Goal: Navigation & Orientation: Find specific page/section

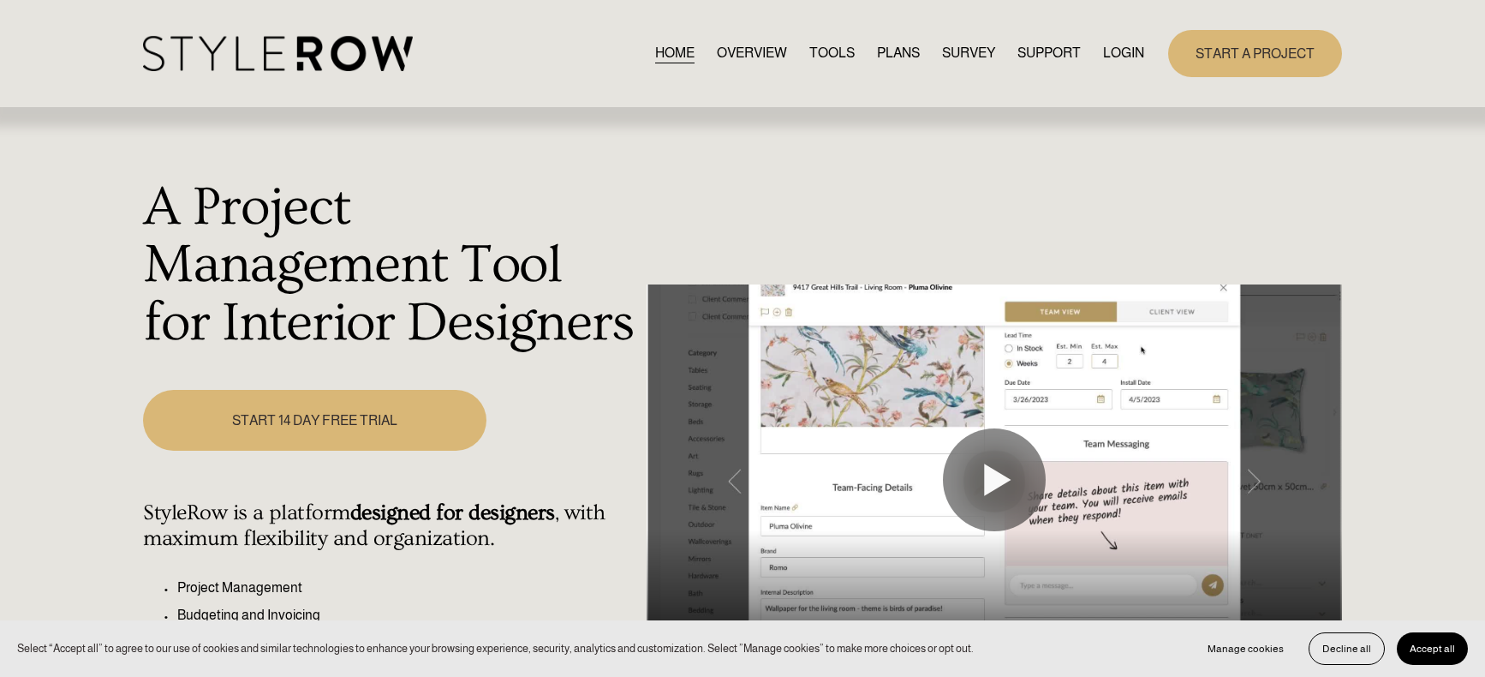
click at [1111, 58] on link "LOGIN" at bounding box center [1123, 53] width 41 height 23
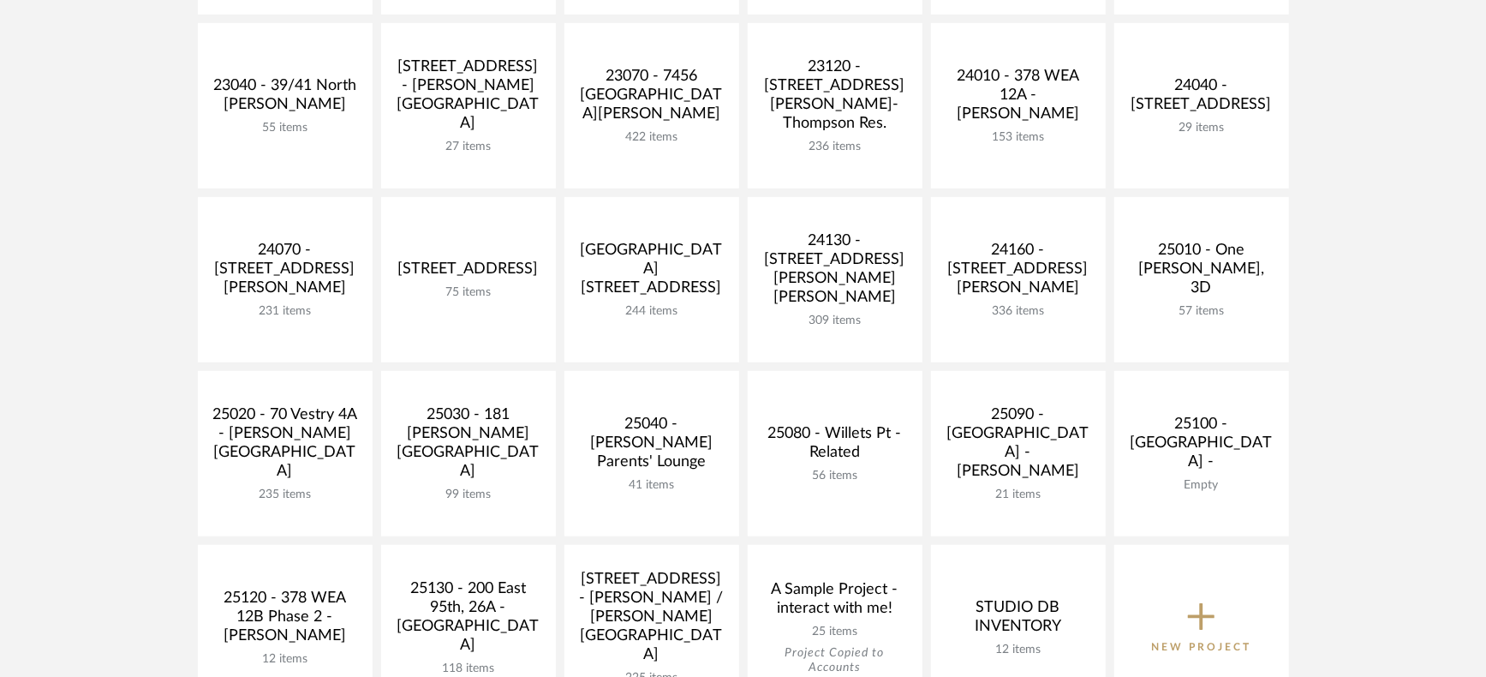
scroll to position [510, 0]
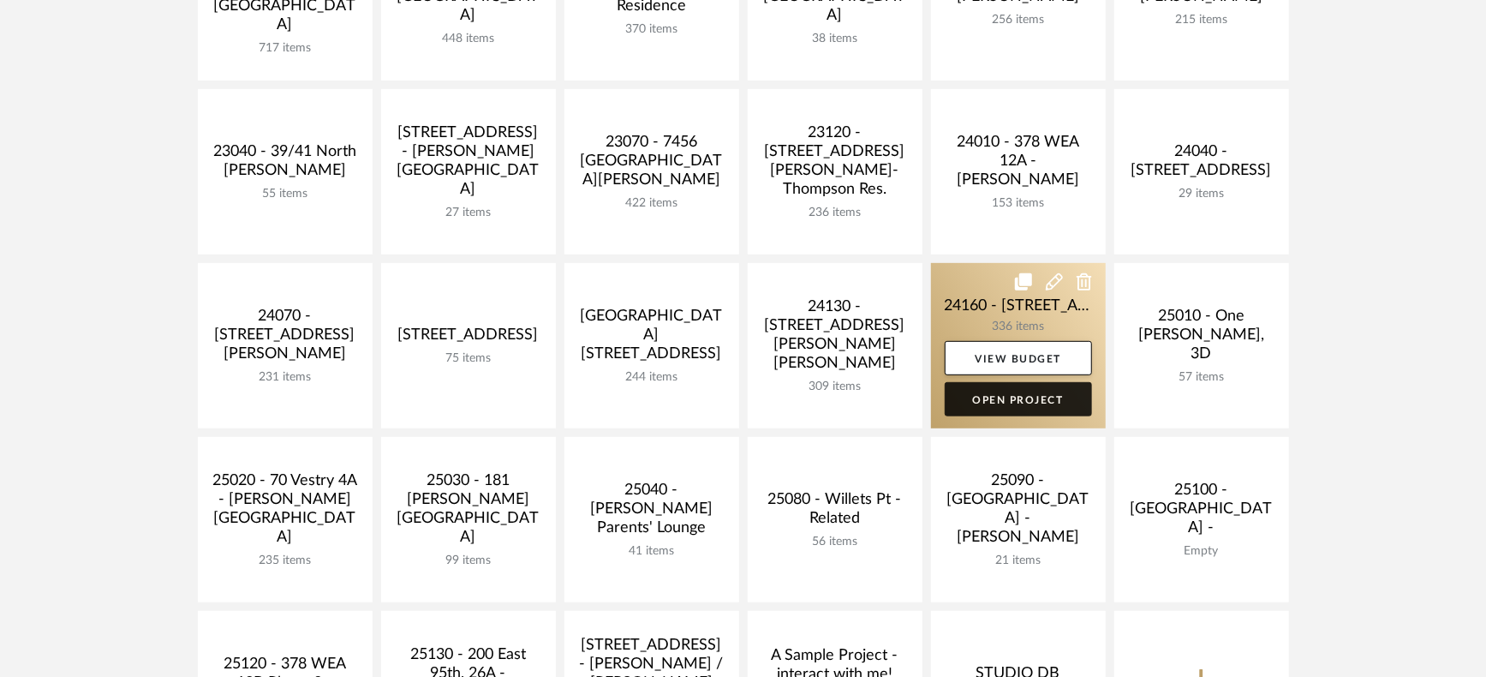
click at [1021, 402] on link "Open Project" at bounding box center [1018, 399] width 147 height 34
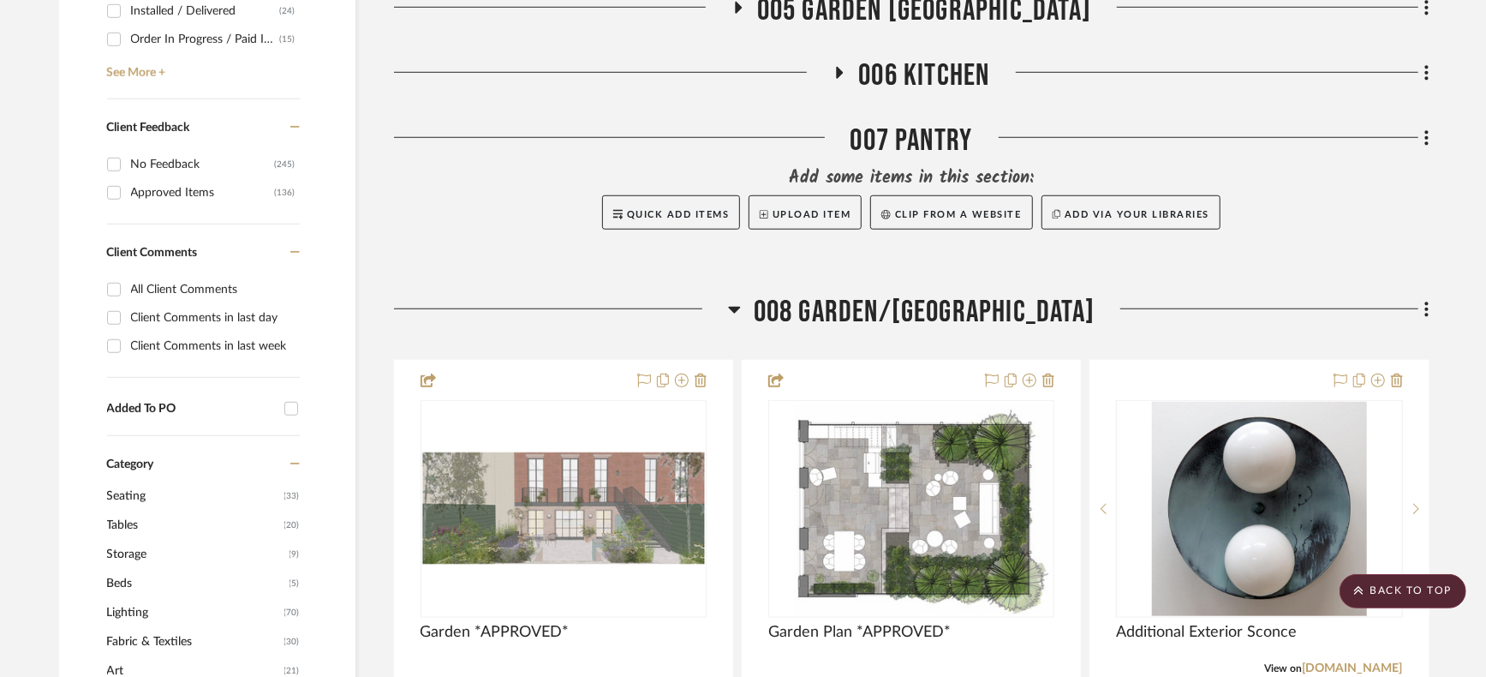
scroll to position [911, 0]
click at [741, 318] on icon at bounding box center [734, 308] width 13 height 21
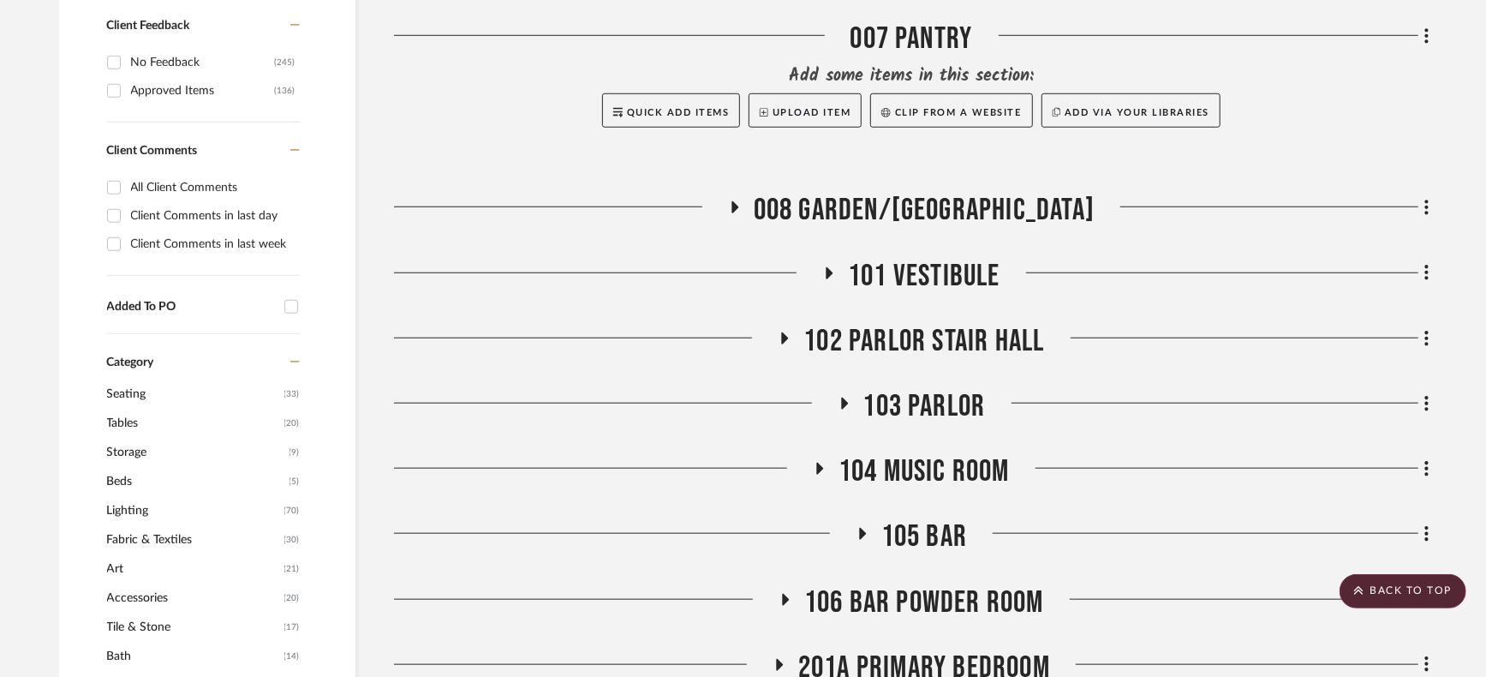
scroll to position [1029, 0]
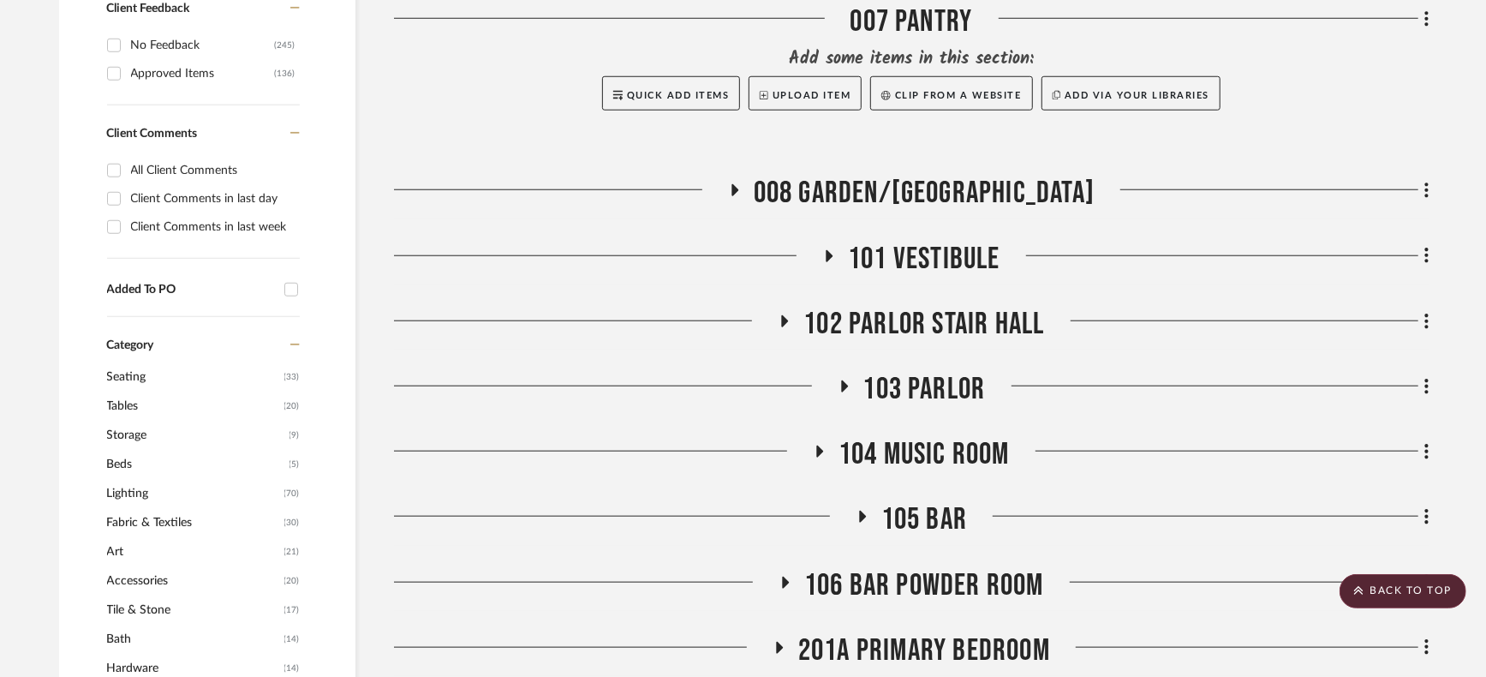
click at [859, 513] on icon at bounding box center [862, 516] width 7 height 12
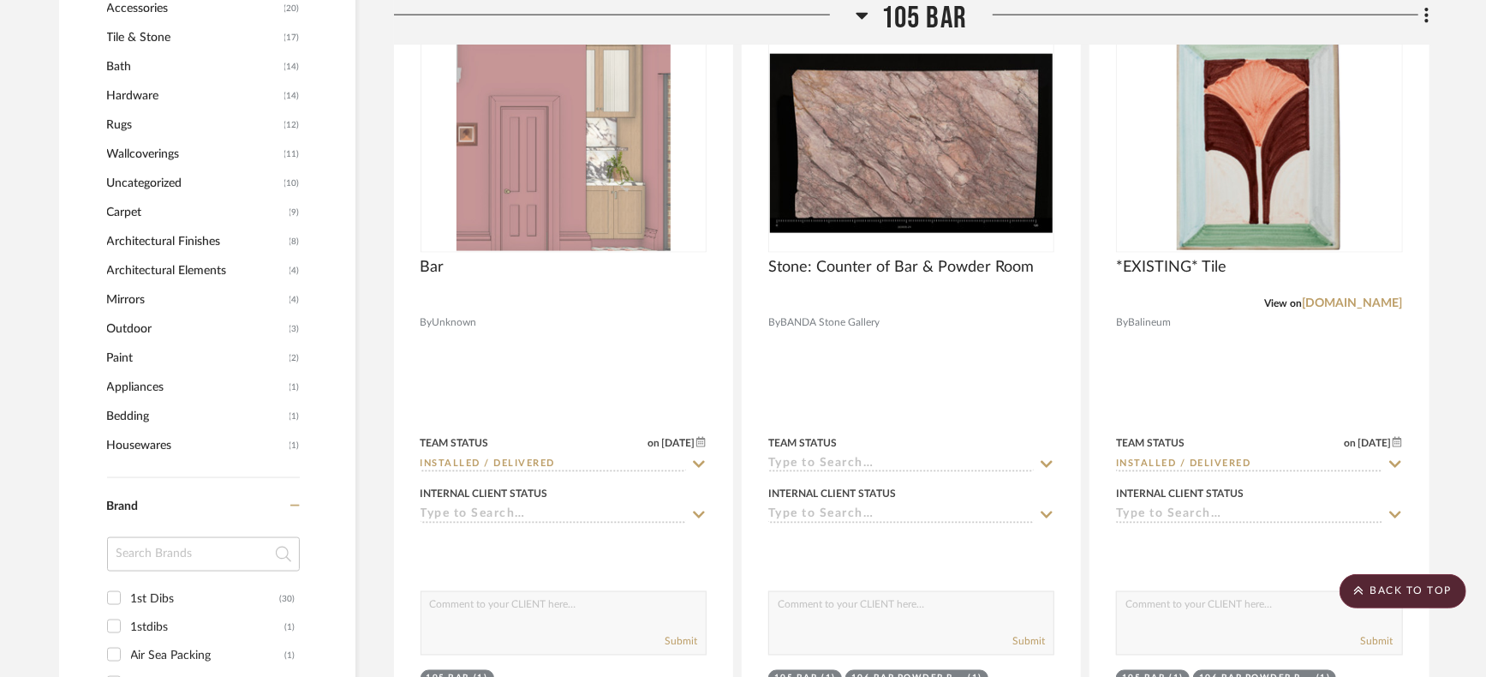
scroll to position [1607, 0]
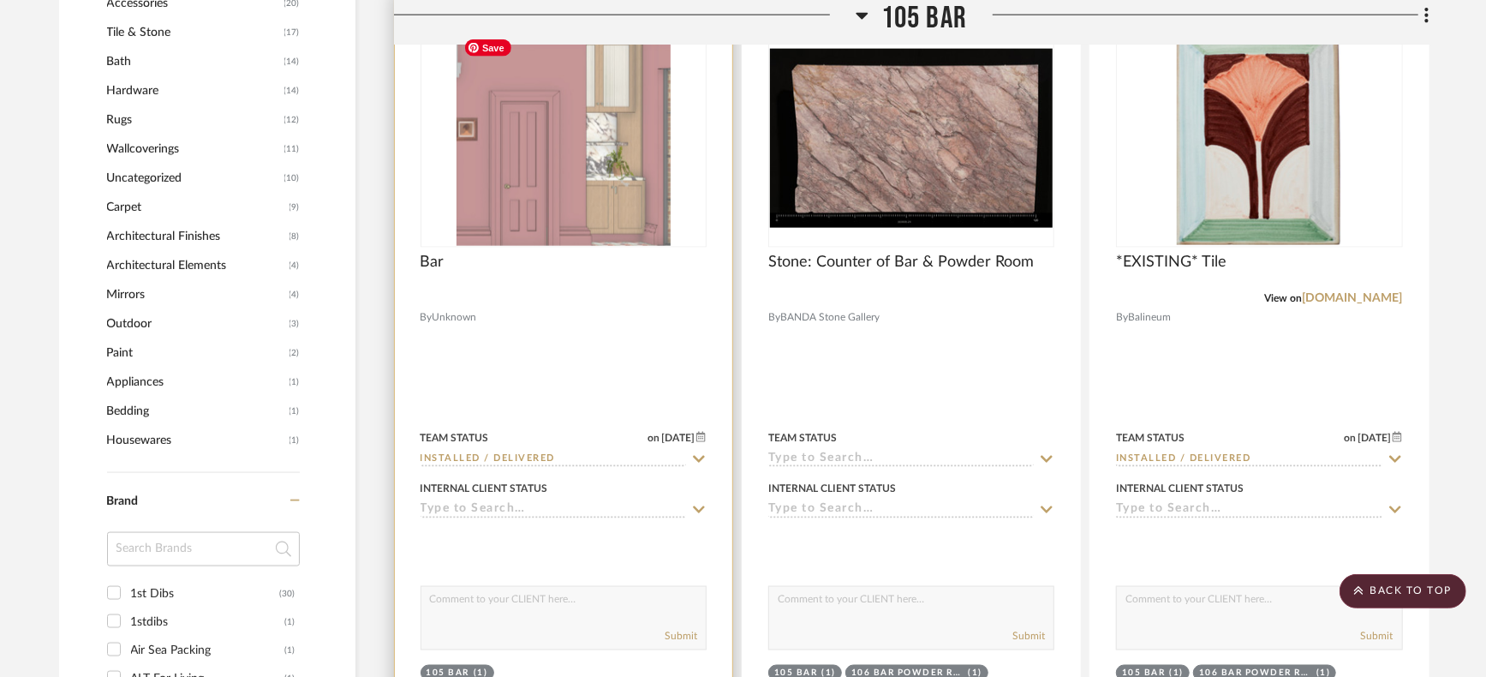
click at [0, 0] on img at bounding box center [0, 0] width 0 height 0
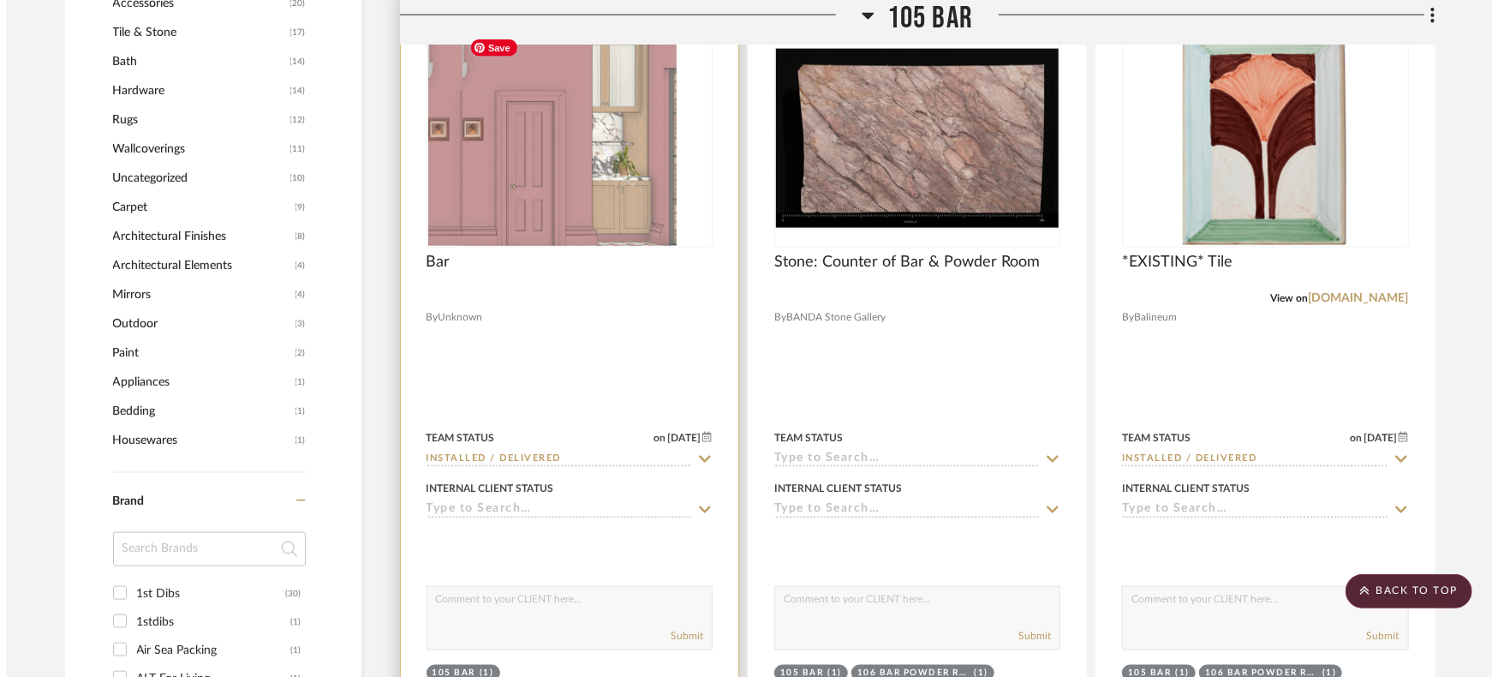
scroll to position [0, 0]
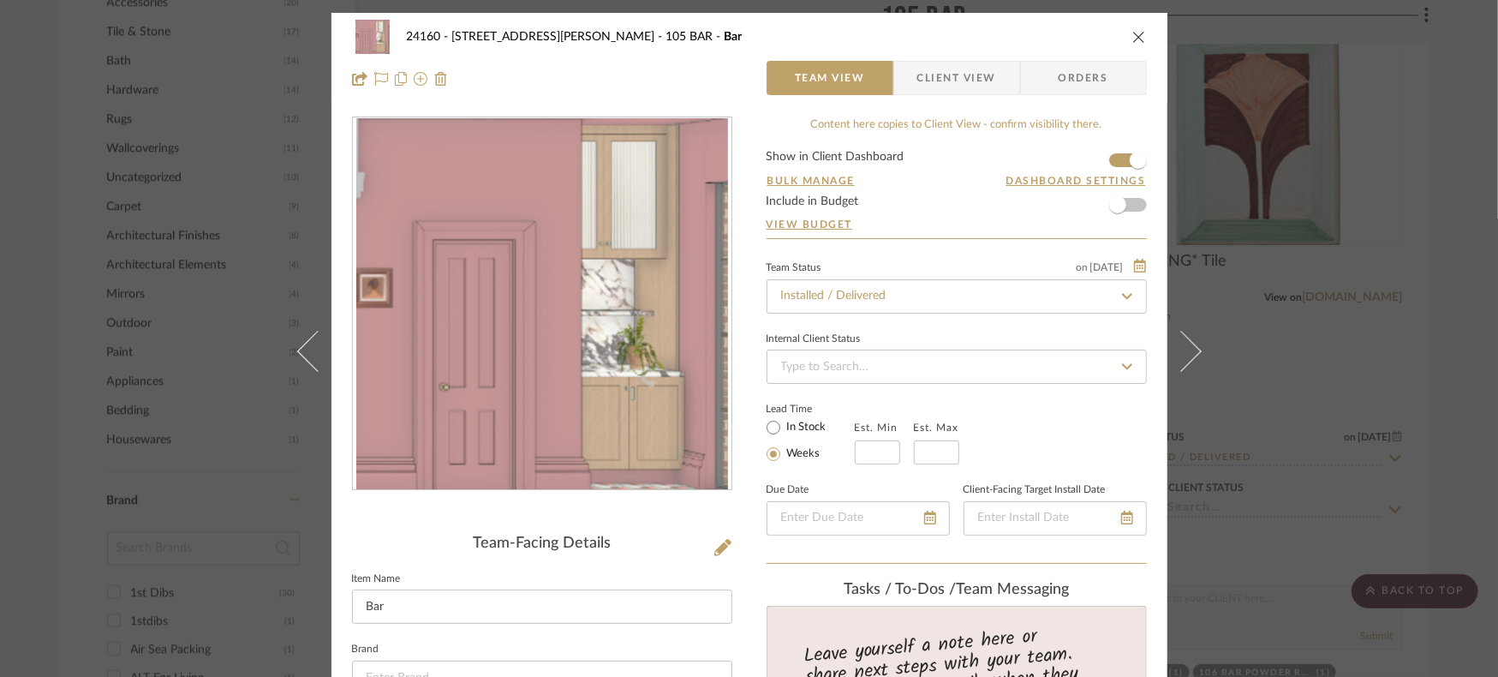
click at [1144, 38] on div "24160 - 214 E 18th Street - Satow Elliot 105 BAR Bar Team View Client View Orde…" at bounding box center [749, 58] width 836 height 90
click at [1132, 35] on icon "close" at bounding box center [1139, 37] width 14 height 14
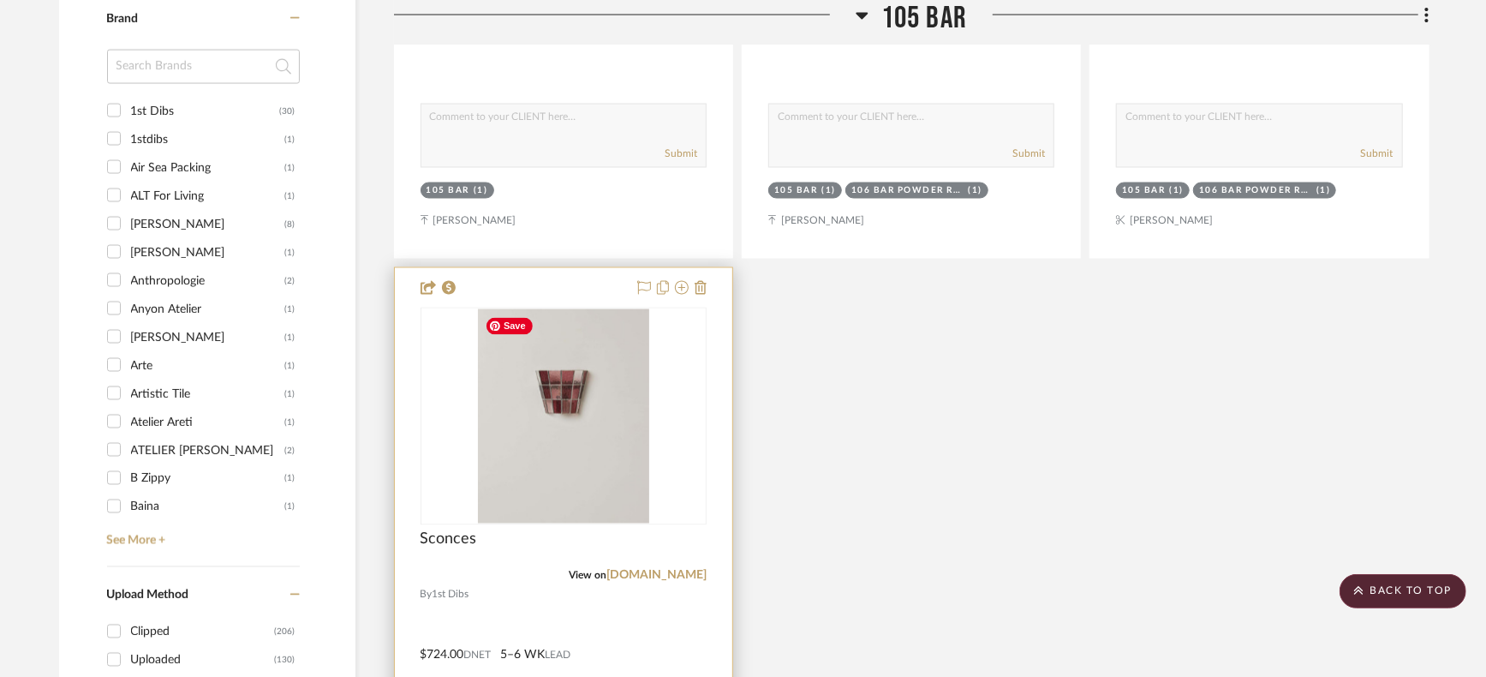
scroll to position [2087, 0]
click at [678, 568] on div "Sconces" at bounding box center [564, 551] width 286 height 38
click at [669, 578] on link "1stdibs.com" at bounding box center [656, 577] width 100 height 12
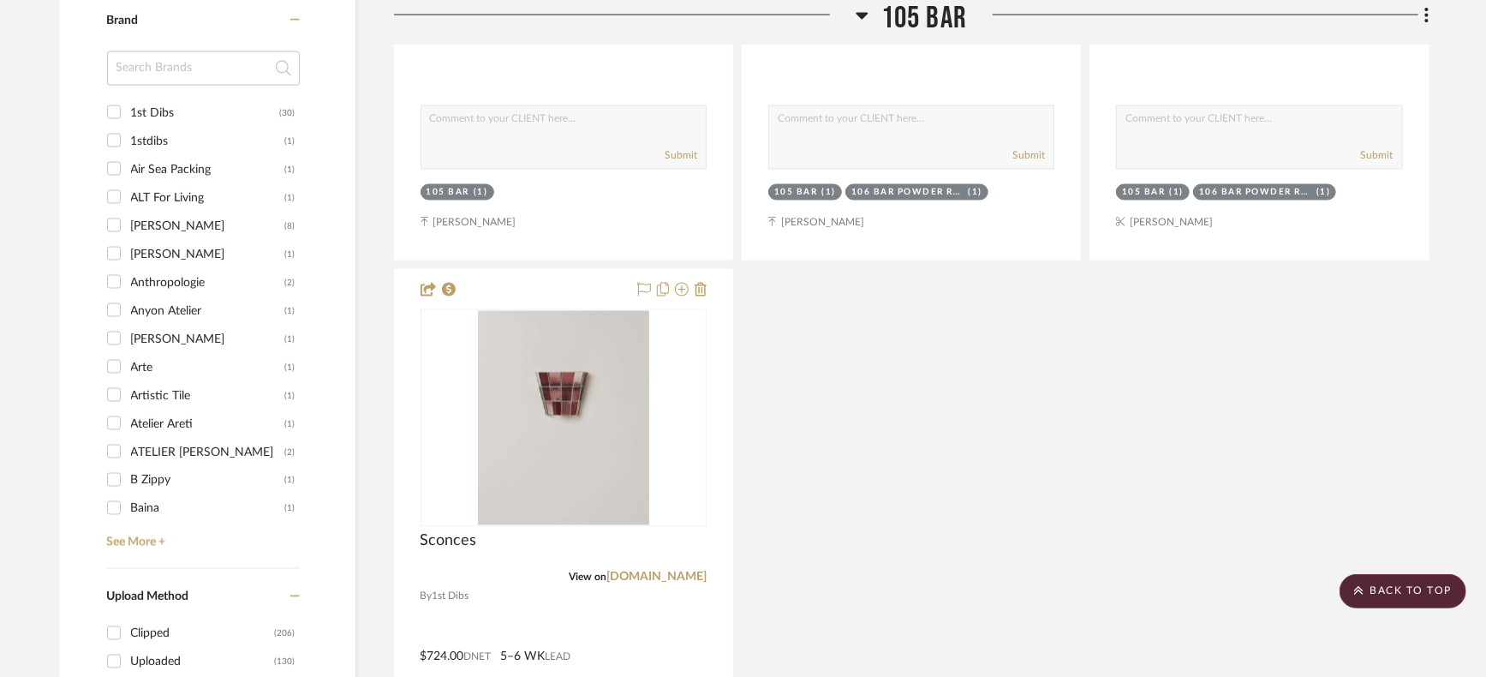
click at [897, 474] on div "Bar By Unknown Team Status on 5/12/2025 5/12/2025 Installed / Delivered Interna…" at bounding box center [911, 264] width 1035 height 1511
